Goal: Transaction & Acquisition: Register for event/course

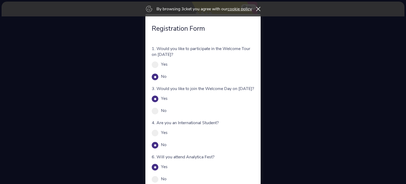
scroll to position [47, 0]
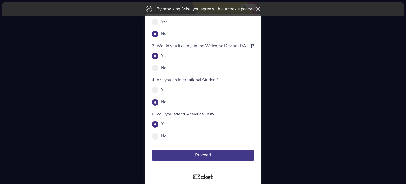
click at [199, 156] on span "Proceed" at bounding box center [203, 155] width 16 height 4
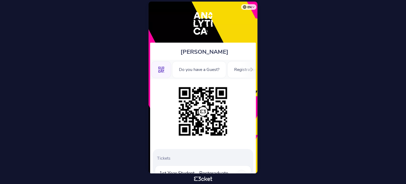
click at [241, 71] on div ".st0{fill-rule:evenodd;clip-rule:evenodd;} Do you have a Guest? Registration Fo…" at bounding box center [203, 69] width 106 height 19
click at [208, 69] on div "Do you have a Guest?" at bounding box center [199, 69] width 54 height 17
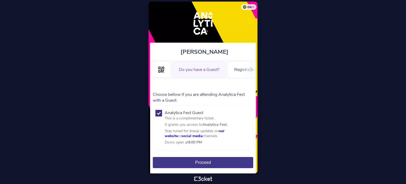
scroll to position [12, 0]
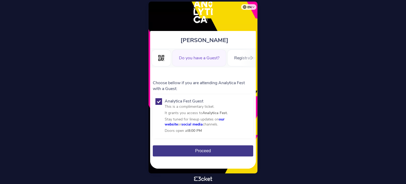
click at [194, 149] on button "Proceed" at bounding box center [203, 150] width 100 height 11
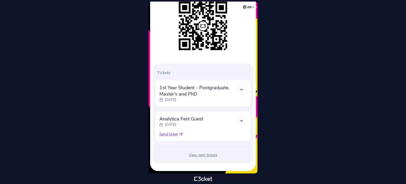
scroll to position [88, 0]
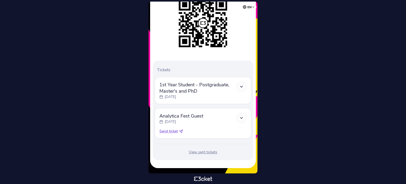
click at [205, 89] on span "1st Year Student - Postgraduate, Master's and PhD" at bounding box center [197, 87] width 77 height 13
click at [242, 85] on icon at bounding box center [241, 86] width 4 height 4
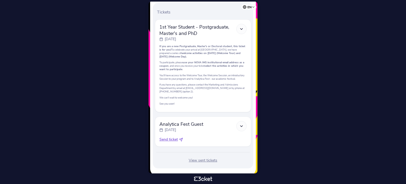
scroll to position [146, 0]
click at [241, 126] on polyline at bounding box center [241, 125] width 2 height 1
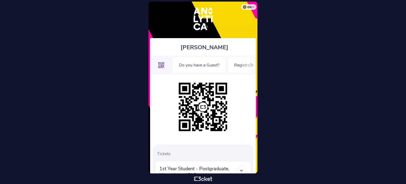
scroll to position [0, 0]
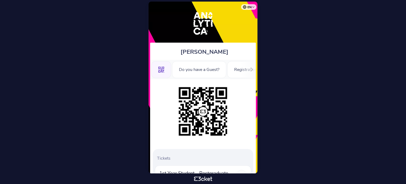
click at [159, 68] on icon at bounding box center [161, 70] width 6 height 6
